Goal: Task Accomplishment & Management: Use online tool/utility

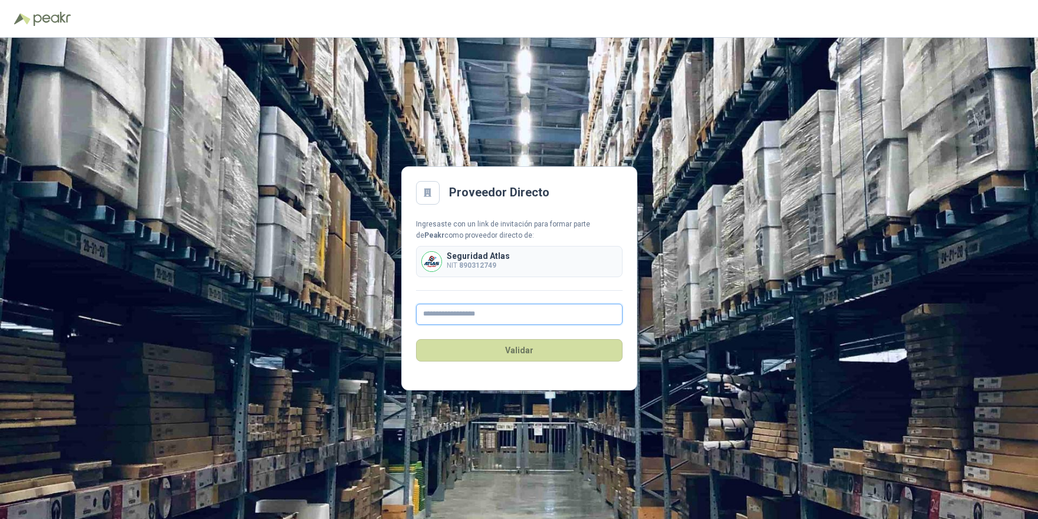
click at [431, 318] on input "text" at bounding box center [519, 314] width 206 height 21
click at [508, 325] on div "Validar" at bounding box center [519, 350] width 206 height 51
click at [505, 319] on input "*" at bounding box center [519, 314] width 206 height 21
type input "*"
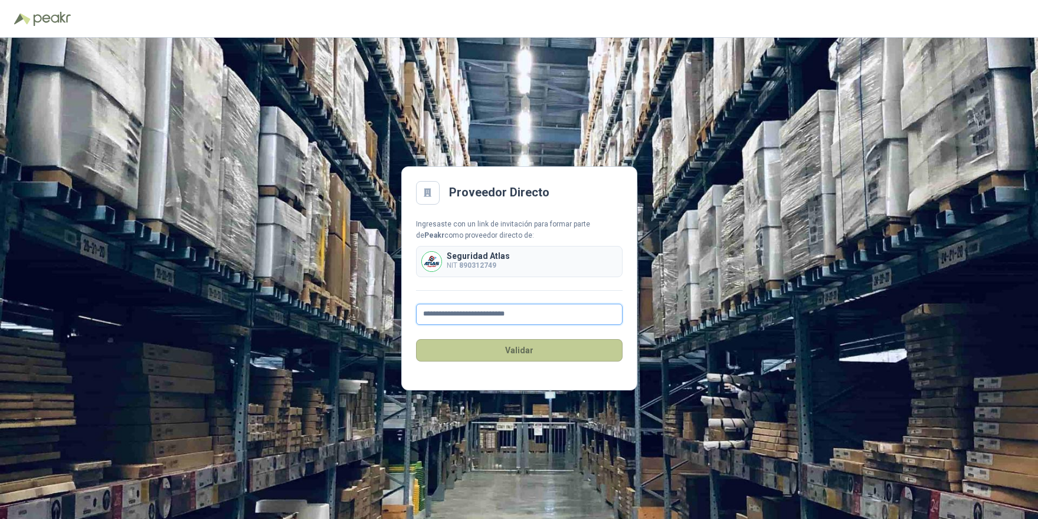
type input "**********"
click at [452, 346] on button "Validar" at bounding box center [519, 350] width 206 height 22
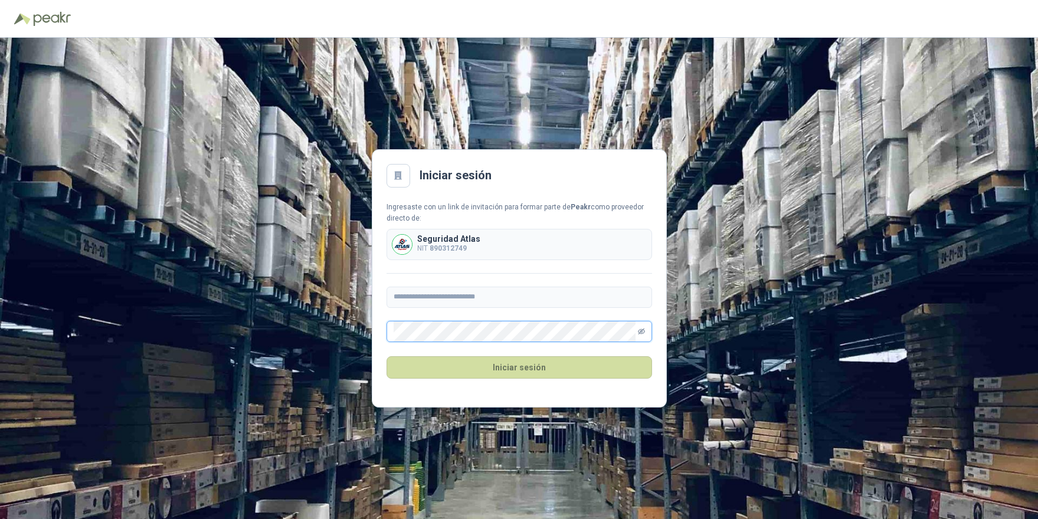
click at [638, 330] on icon "eye-invisible" at bounding box center [641, 332] width 7 height 6
click at [545, 373] on button "Iniciar sesión" at bounding box center [518, 367] width 265 height 22
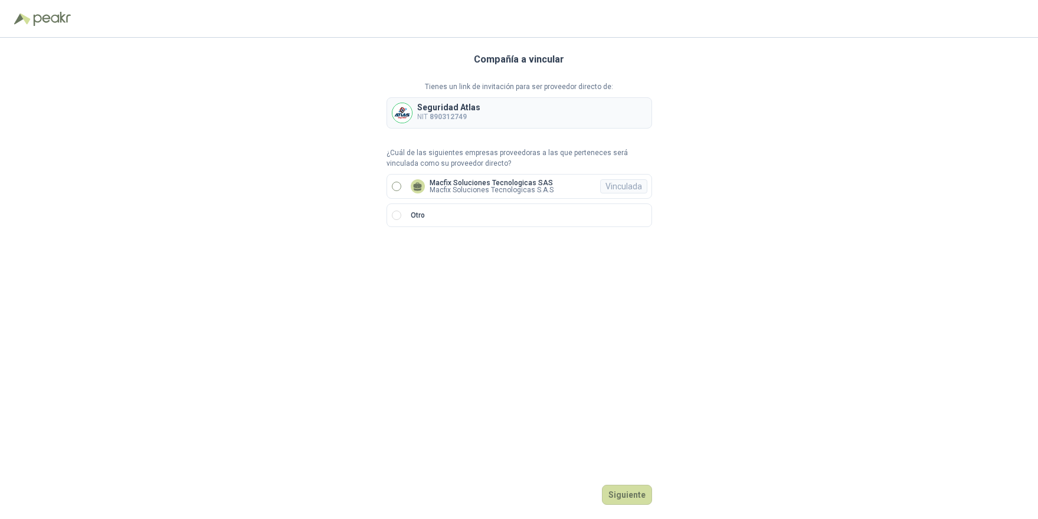
click at [402, 184] on label "Macfix Soluciones Tecnologicas SAS Macfix Soluciones Tecnologicas S.A.S Vincula…" at bounding box center [518, 186] width 265 height 25
click at [639, 497] on button "Ingresar" at bounding box center [628, 495] width 47 height 20
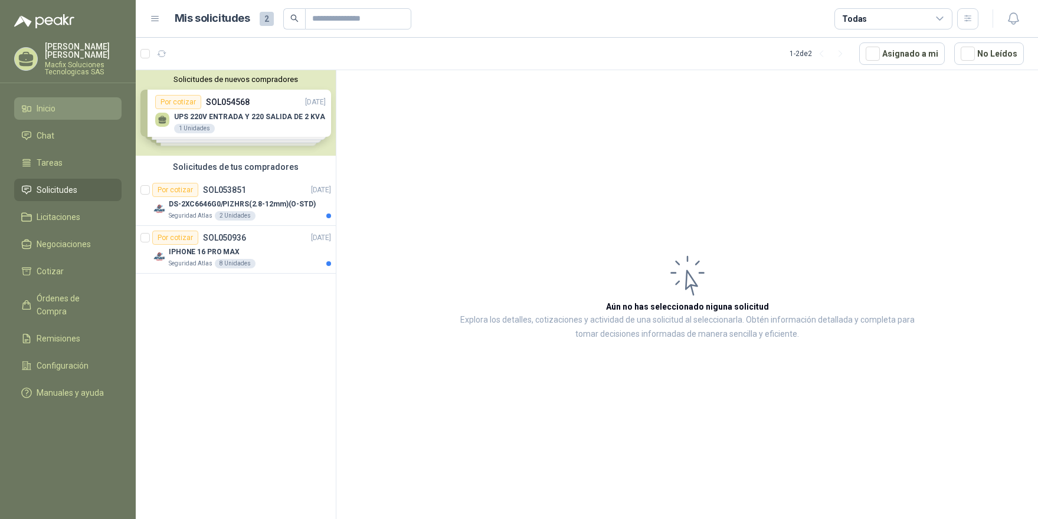
click at [57, 102] on li "Inicio" at bounding box center [67, 108] width 93 height 13
